Goal: Navigation & Orientation: Find specific page/section

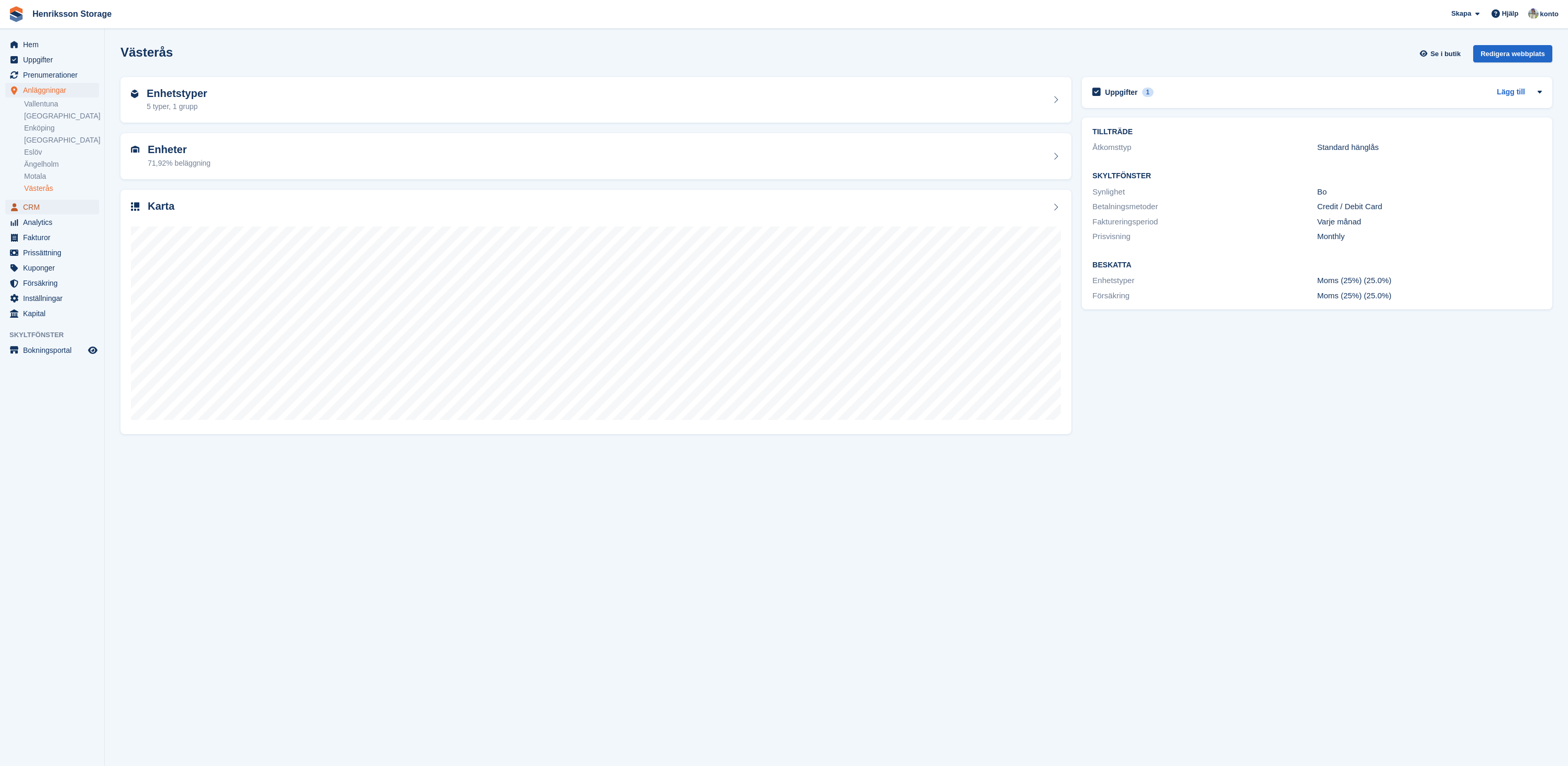
click at [42, 203] on span "CRM" at bounding box center [54, 207] width 63 height 15
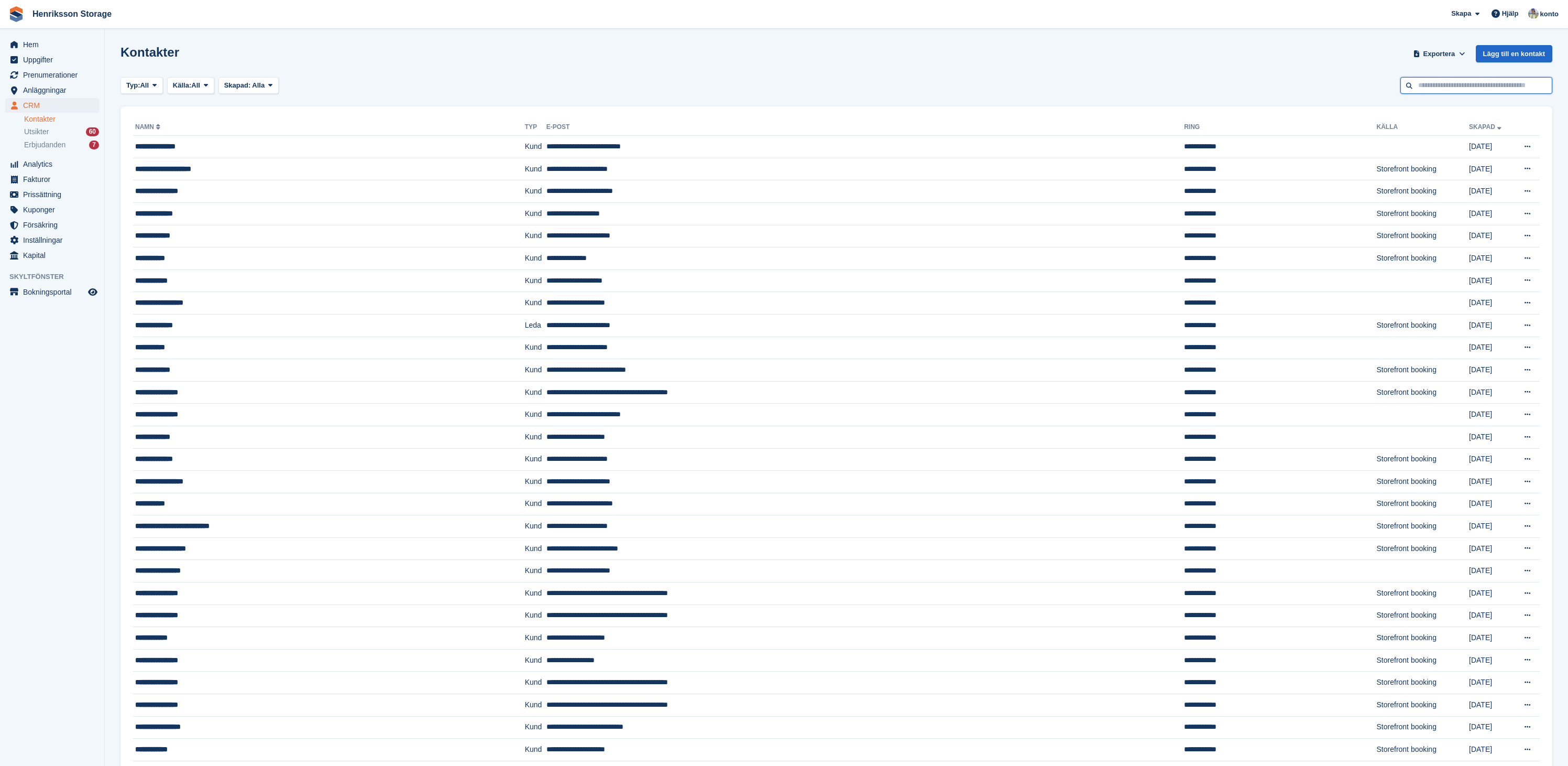
click at [1432, 84] on input "text" at bounding box center [1477, 85] width 152 height 17
type input "****"
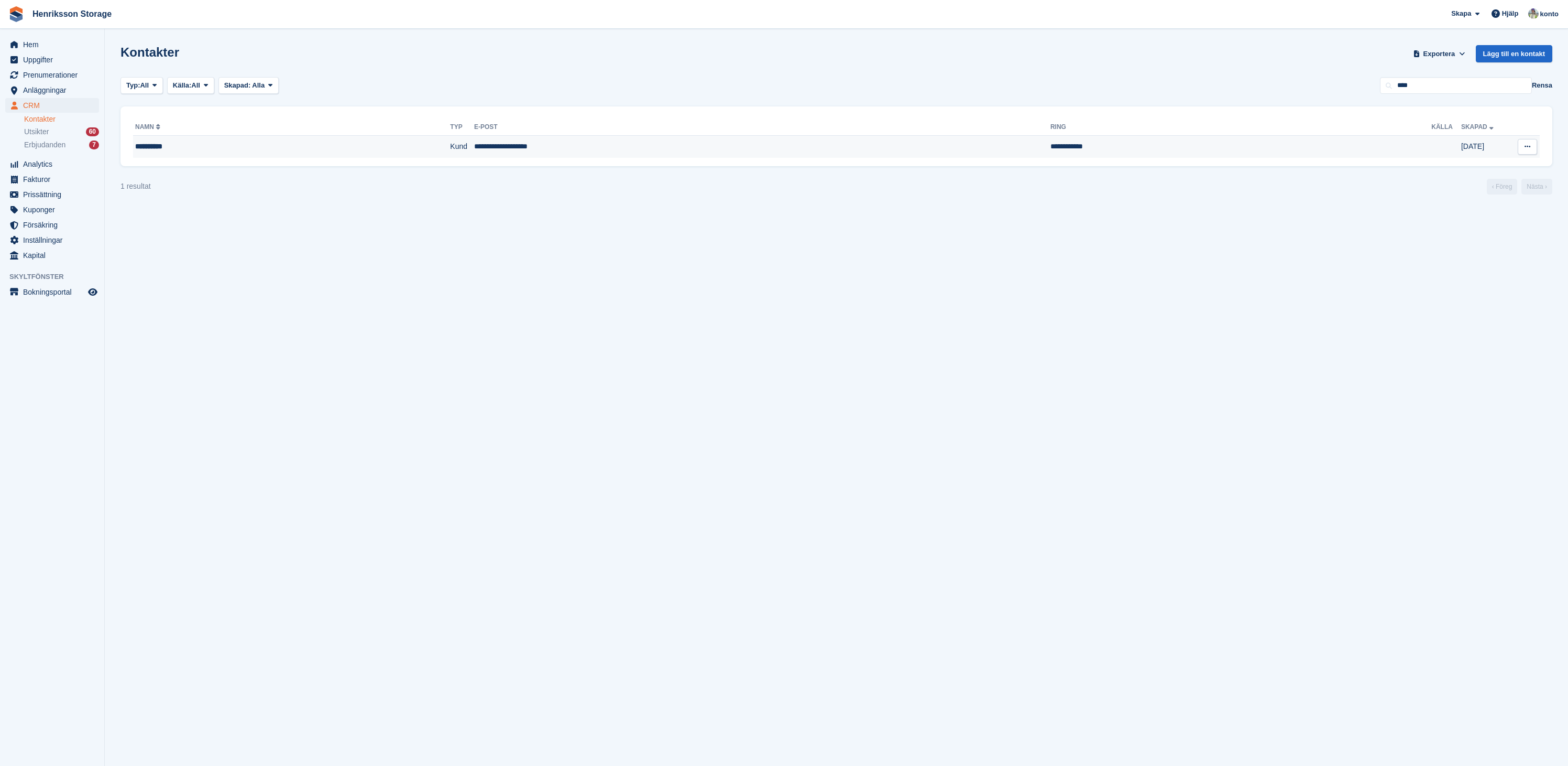
click at [679, 146] on td "**********" at bounding box center [762, 146] width 576 height 22
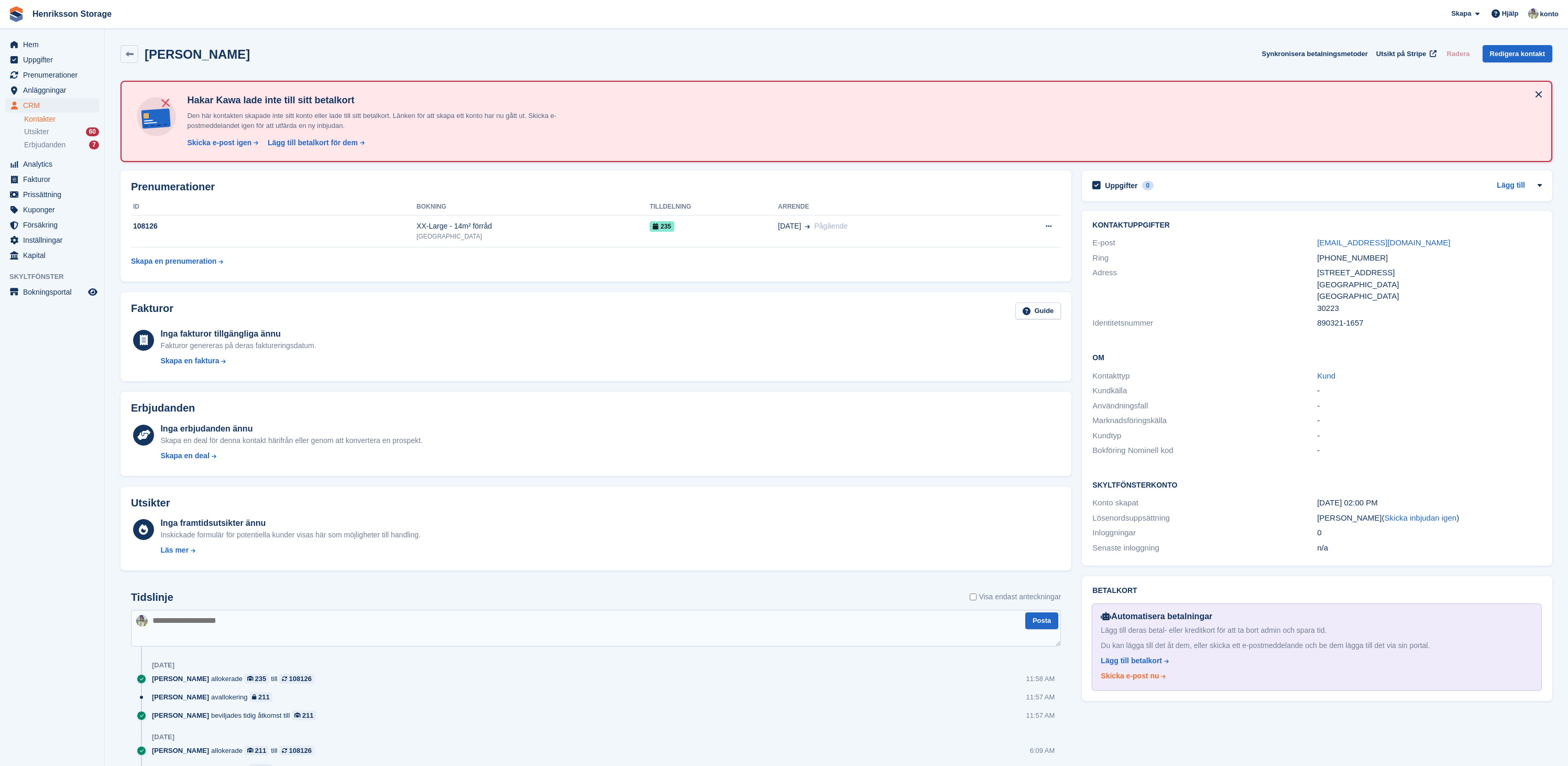
click at [1130, 676] on div "Skicka e-post nu" at bounding box center [1130, 675] width 59 height 11
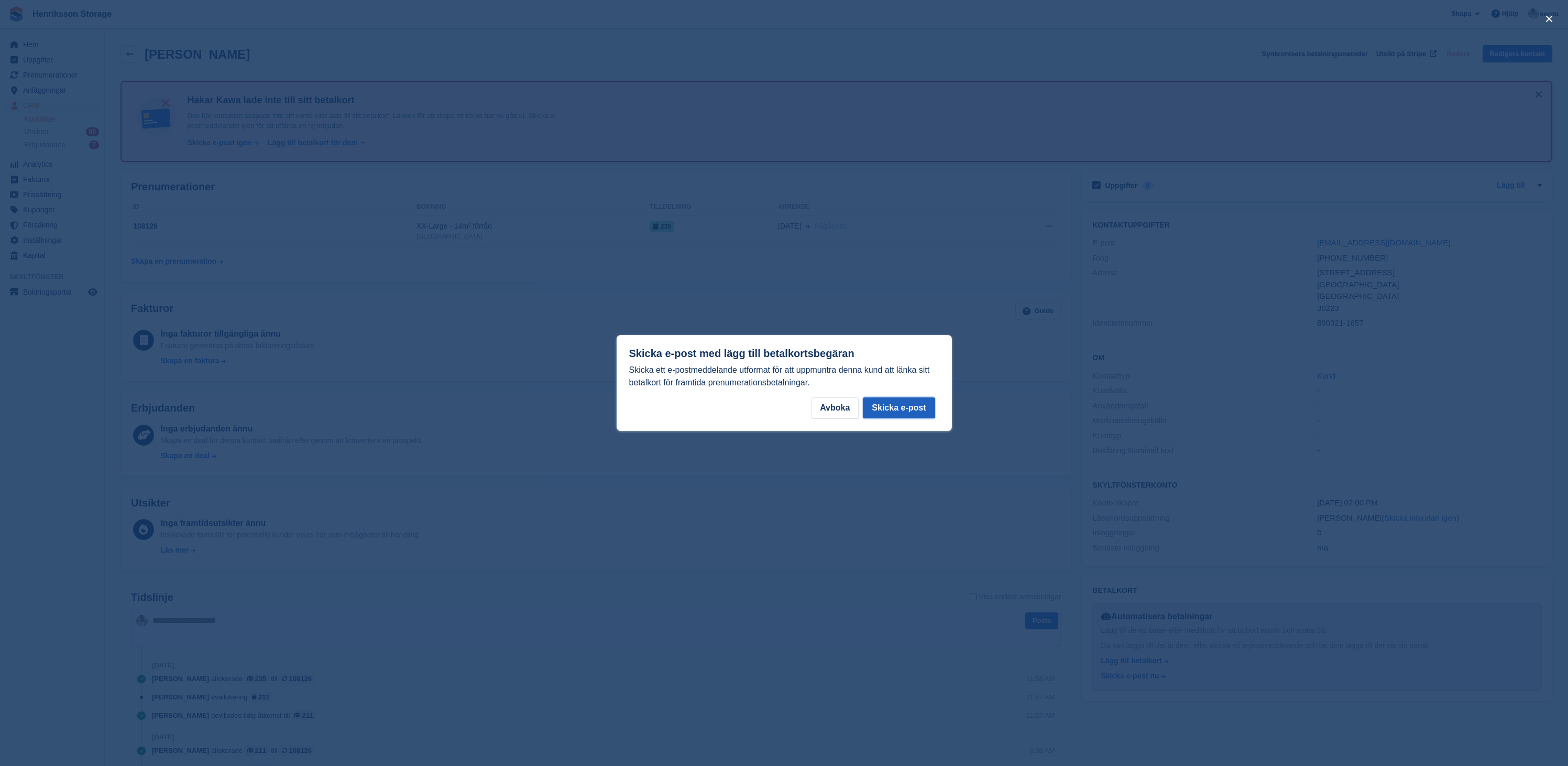
click at [919, 404] on button "Skicka e-post" at bounding box center [898, 407] width 71 height 21
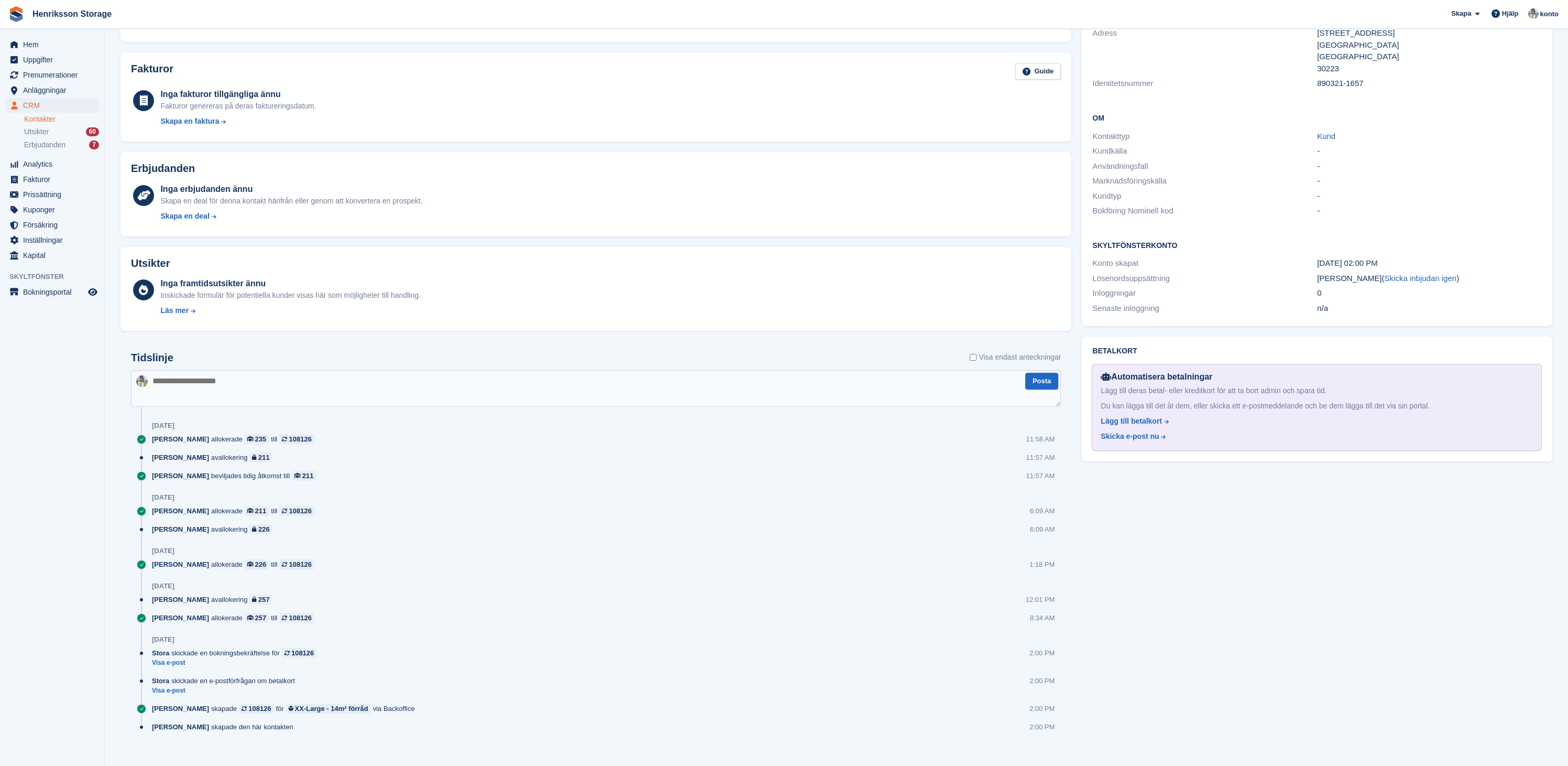
scroll to position [252, 0]
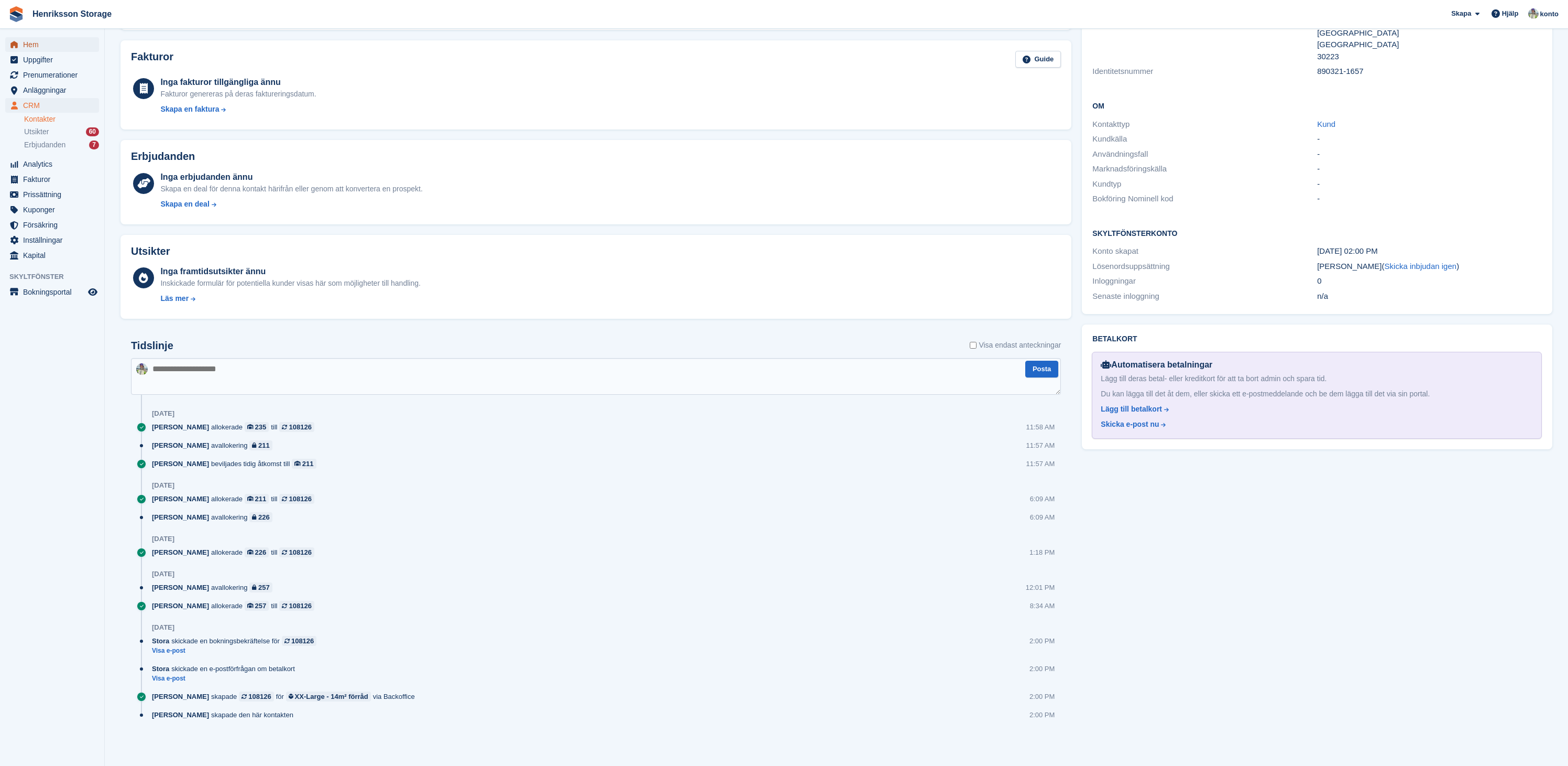
click at [48, 49] on span "Hem" at bounding box center [54, 45] width 63 height 15
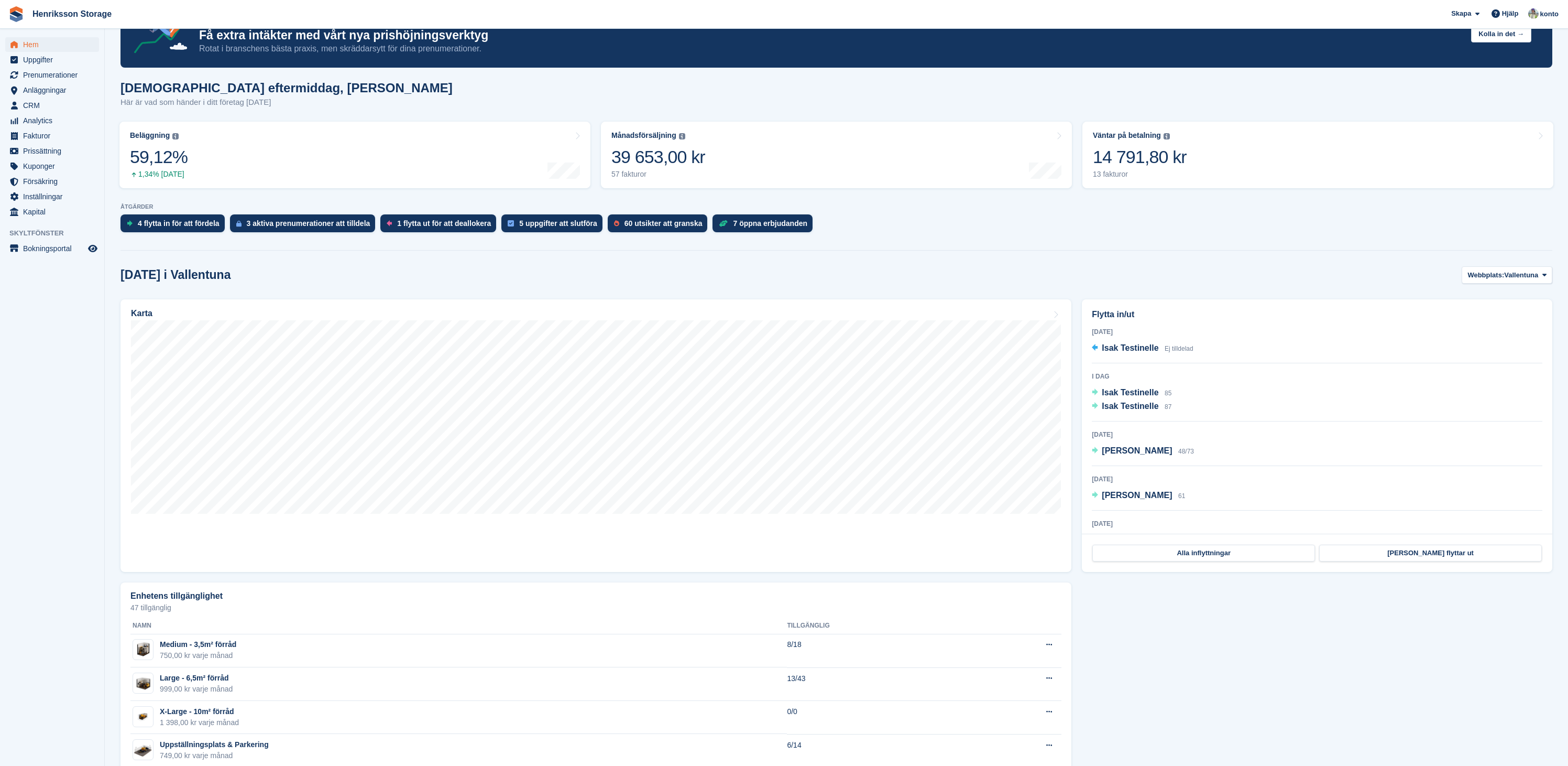
scroll to position [97, 0]
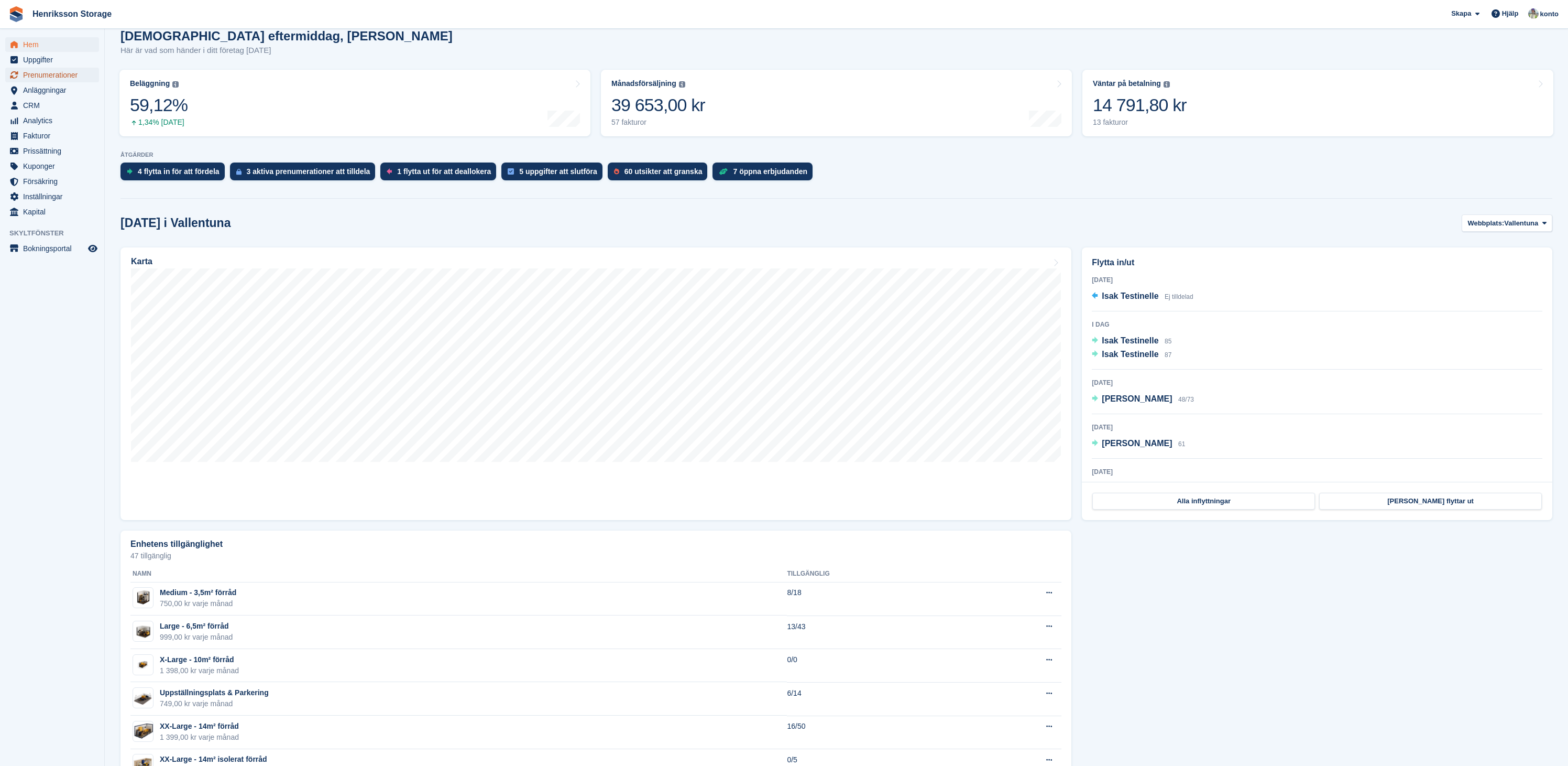
click at [73, 79] on span "Prenumerationer" at bounding box center [54, 75] width 63 height 15
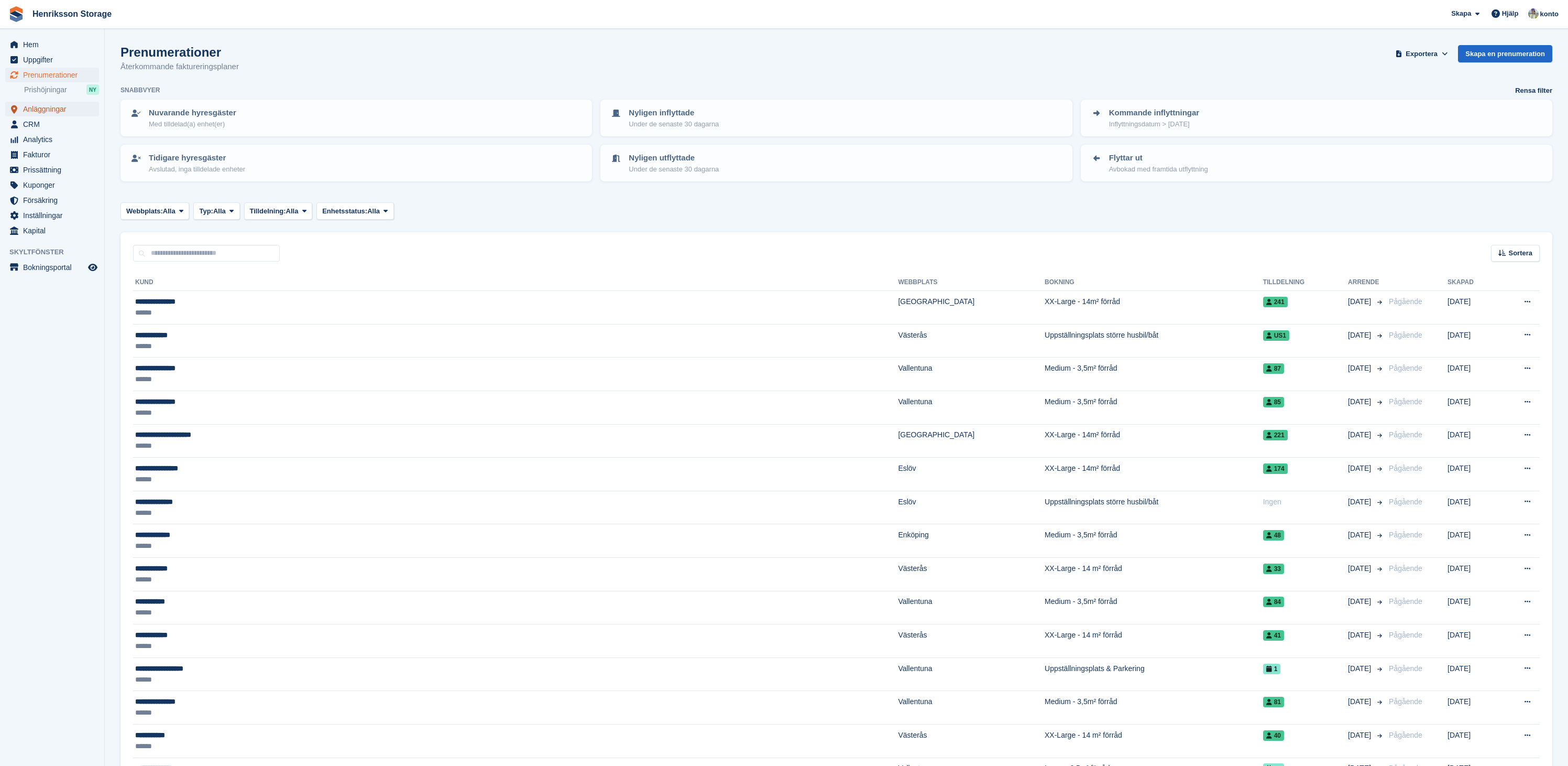
click at [68, 111] on span "Anläggningar" at bounding box center [54, 109] width 63 height 15
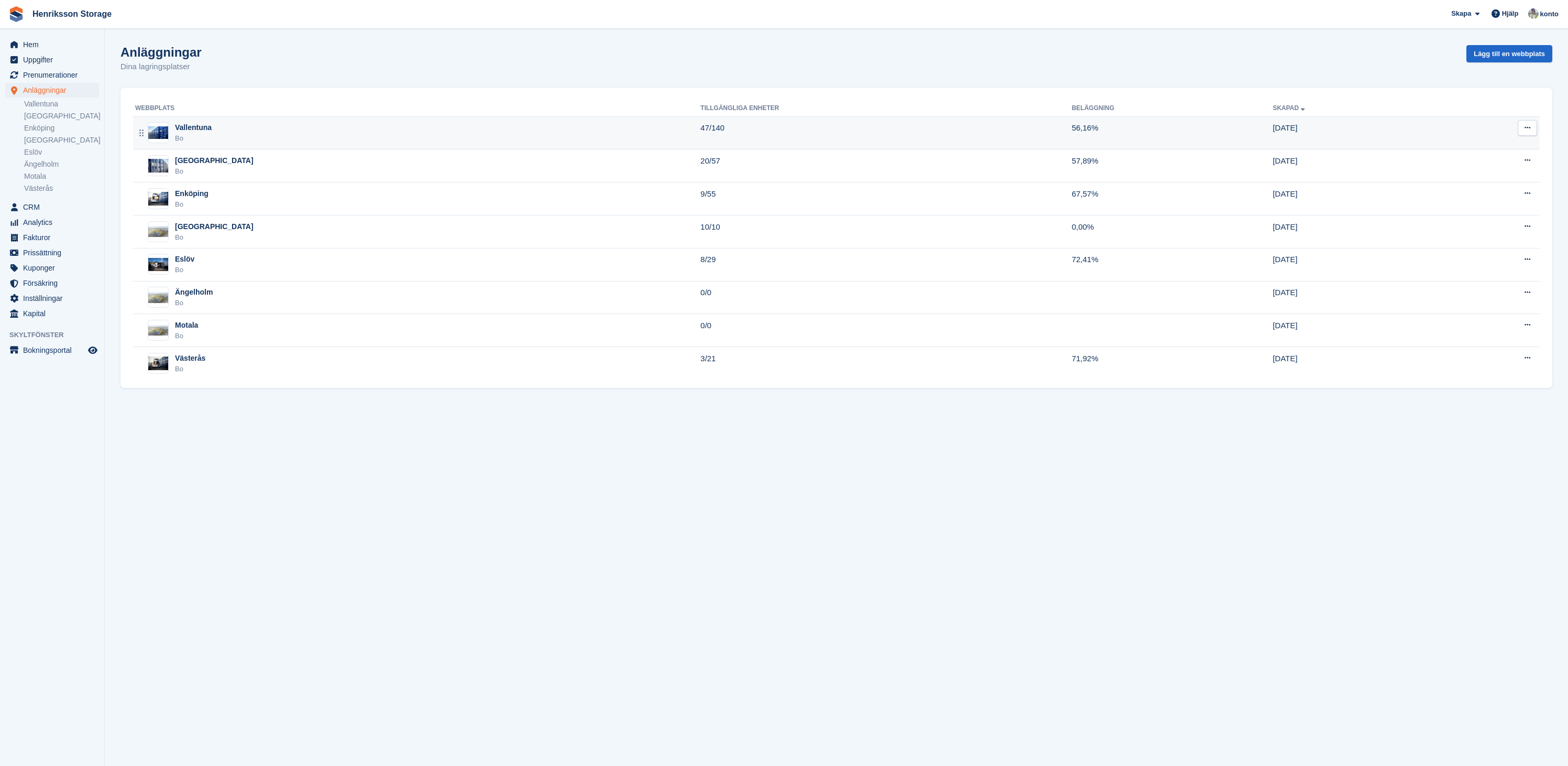
click at [194, 127] on div "Vallentuna" at bounding box center [193, 127] width 37 height 11
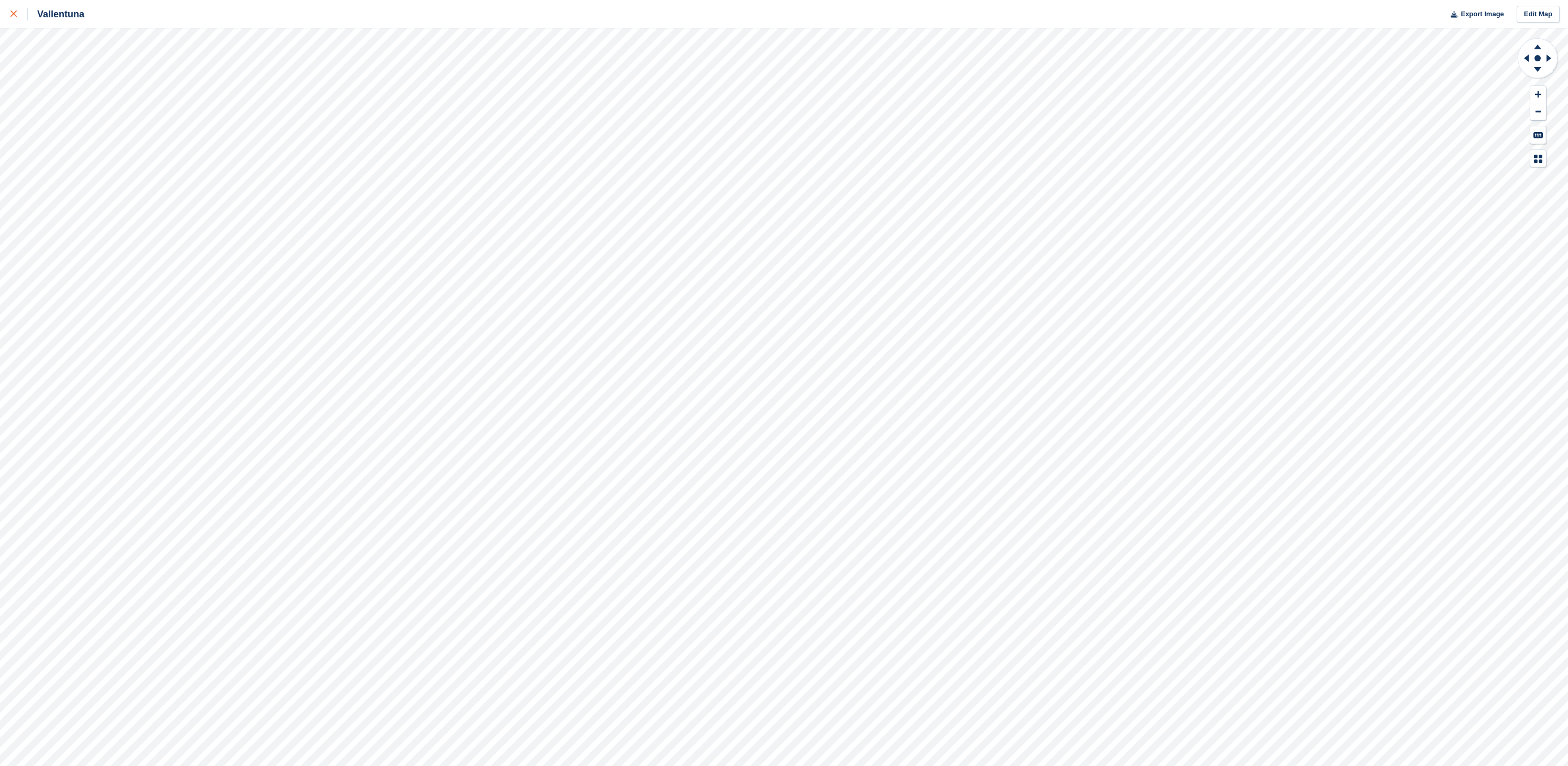
click at [20, 17] on div at bounding box center [18, 15] width 17 height 13
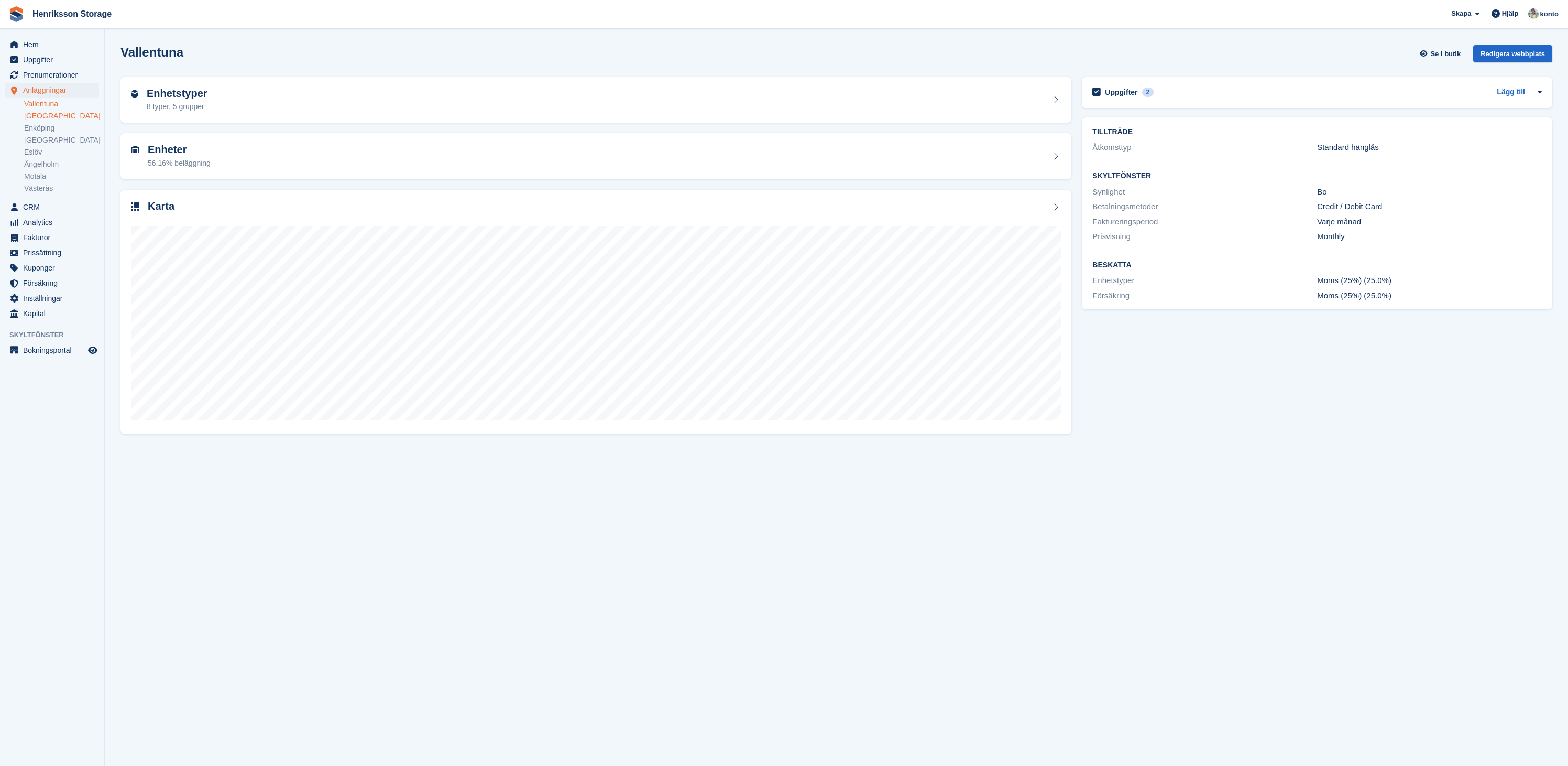
click at [56, 118] on link "[GEOGRAPHIC_DATA]" at bounding box center [61, 115] width 75 height 10
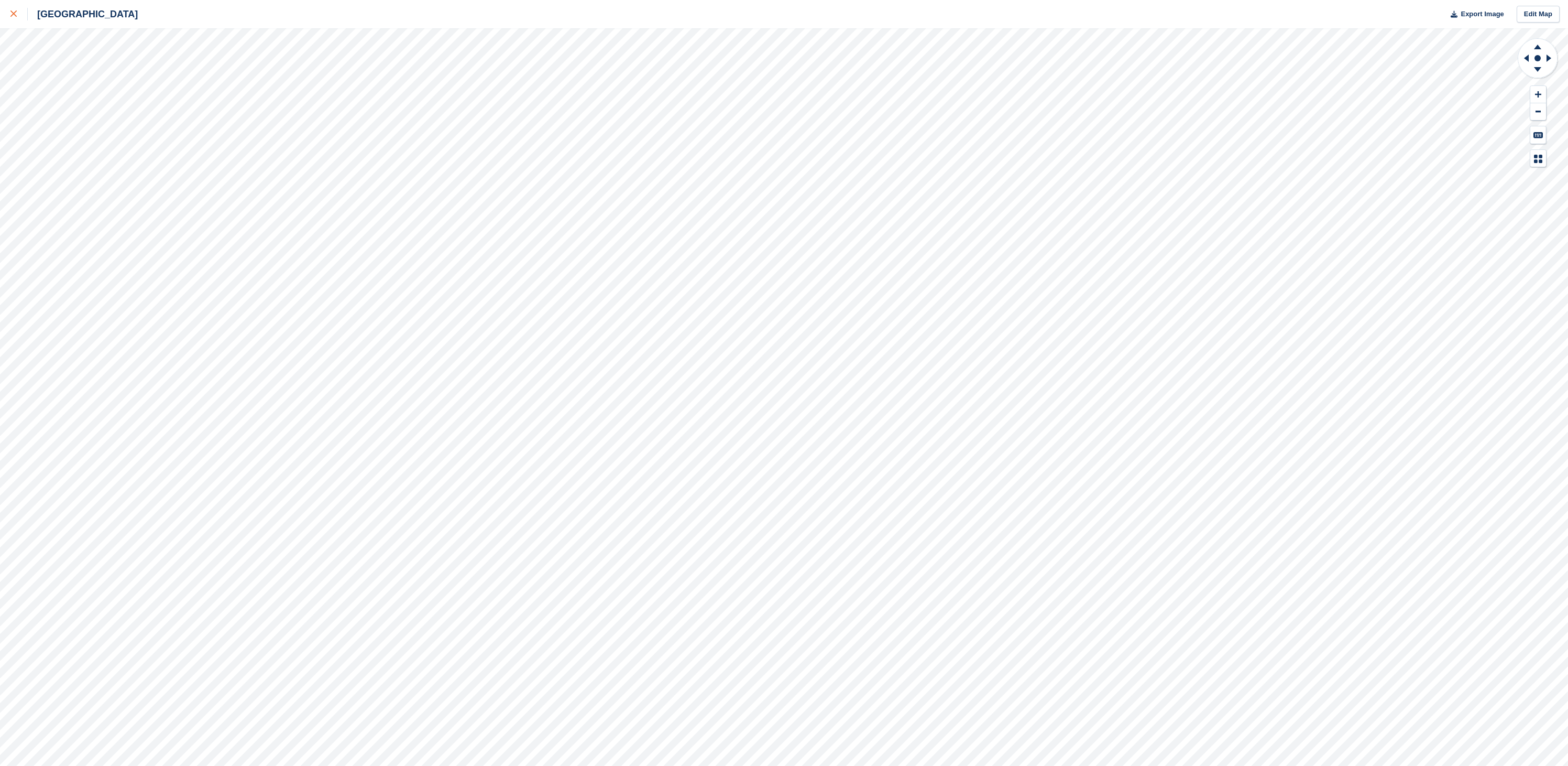
click at [17, 17] on div at bounding box center [18, 15] width 17 height 13
